Goal: Information Seeking & Learning: Learn about a topic

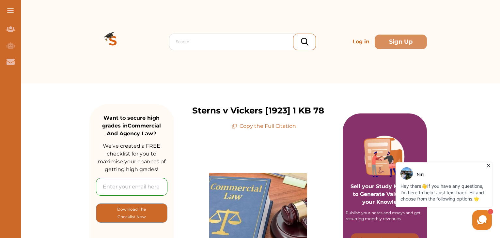
click at [246, 123] on p "Copy the Full Citation" at bounding box center [264, 126] width 64 height 8
click at [248, 127] on p "Copy the Full Citation" at bounding box center [264, 126] width 64 height 8
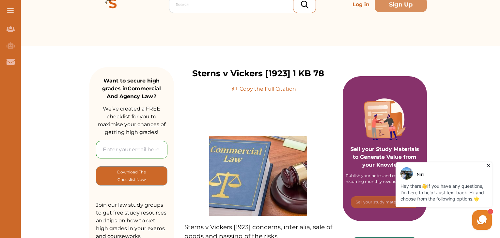
scroll to position [33, 0]
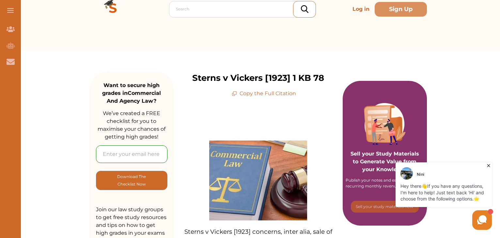
click at [255, 91] on p "Copy the Full Citation" at bounding box center [264, 94] width 64 height 8
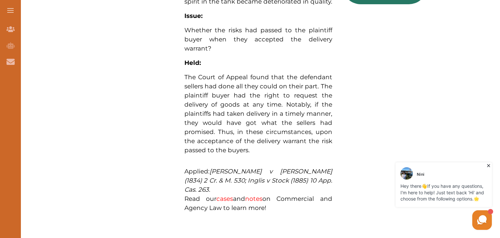
scroll to position [424, 0]
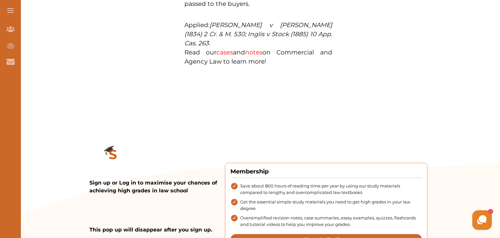
scroll to position [587, 0]
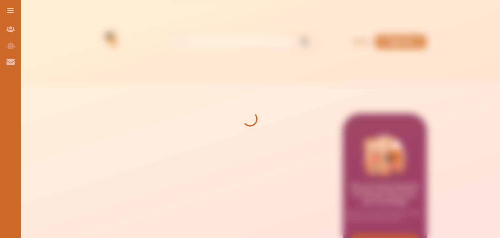
drag, startPoint x: 205, startPoint y: 128, endPoint x: 205, endPoint y: 122, distance: 5.2
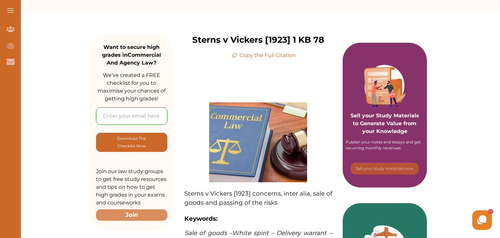
scroll to position [65, 0]
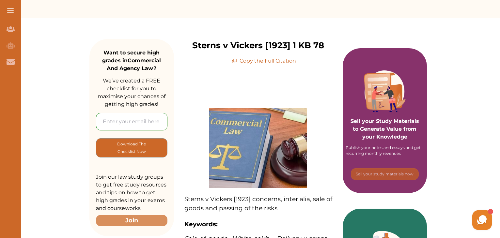
drag, startPoint x: 247, startPoint y: 64, endPoint x: 250, endPoint y: 61, distance: 4.0
click at [247, 64] on p "Copy the Full Citation" at bounding box center [264, 61] width 64 height 8
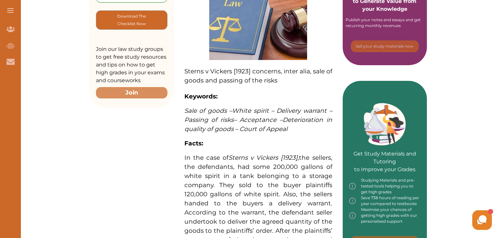
scroll to position [196, 0]
